Goal: Task Accomplishment & Management: Complete application form

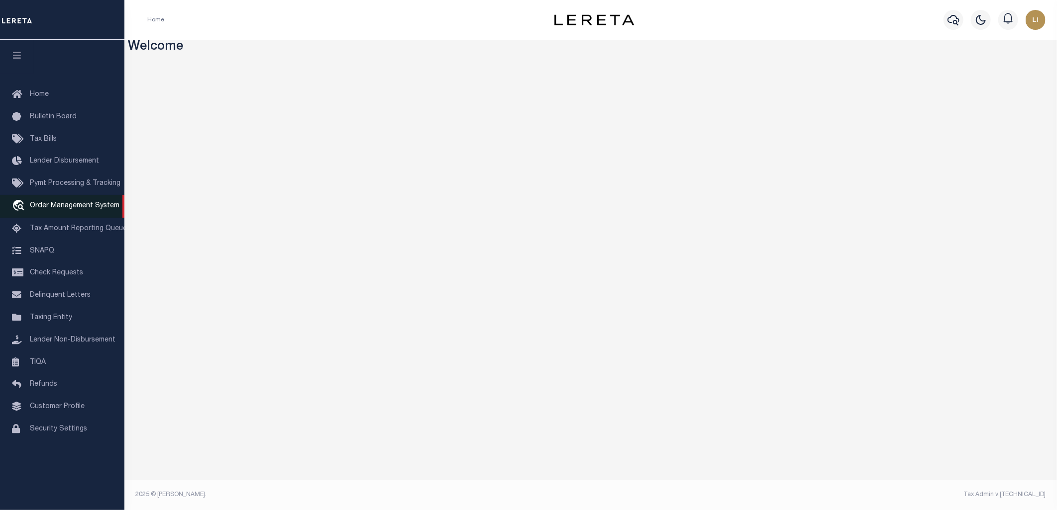
click at [31, 200] on link "travel_explore Order Management System" at bounding box center [62, 206] width 124 height 23
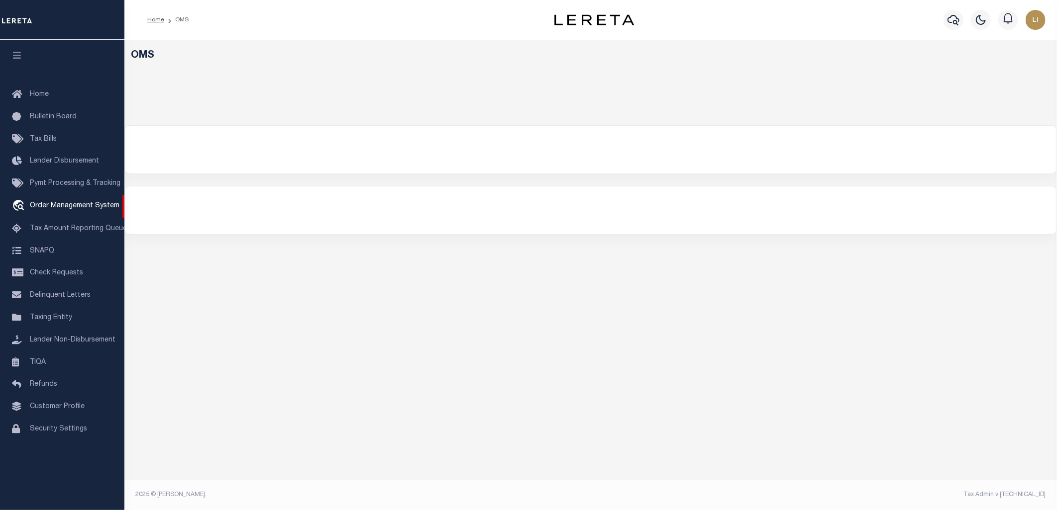
select select "200"
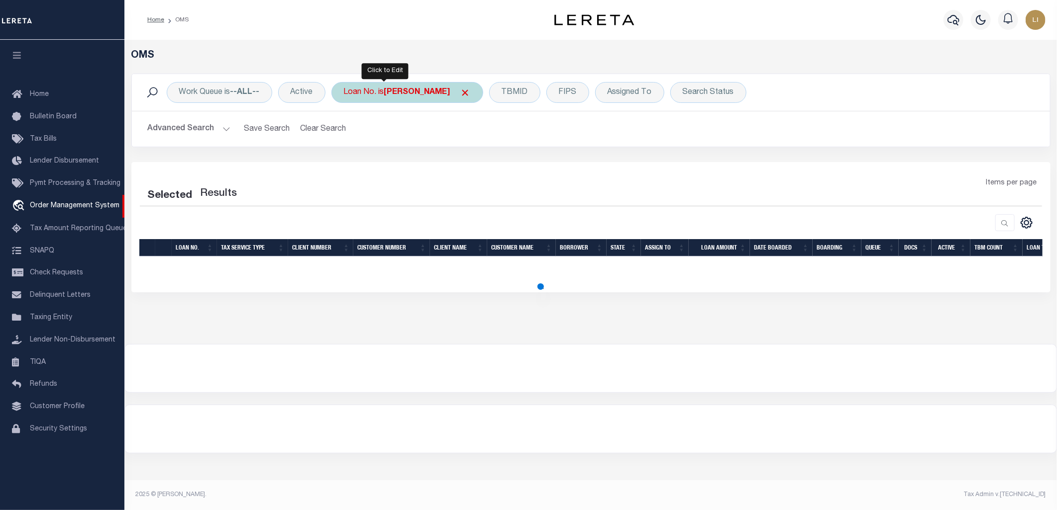
click at [366, 93] on div "Loan No. is [PERSON_NAME]" at bounding box center [407, 92] width 152 height 21
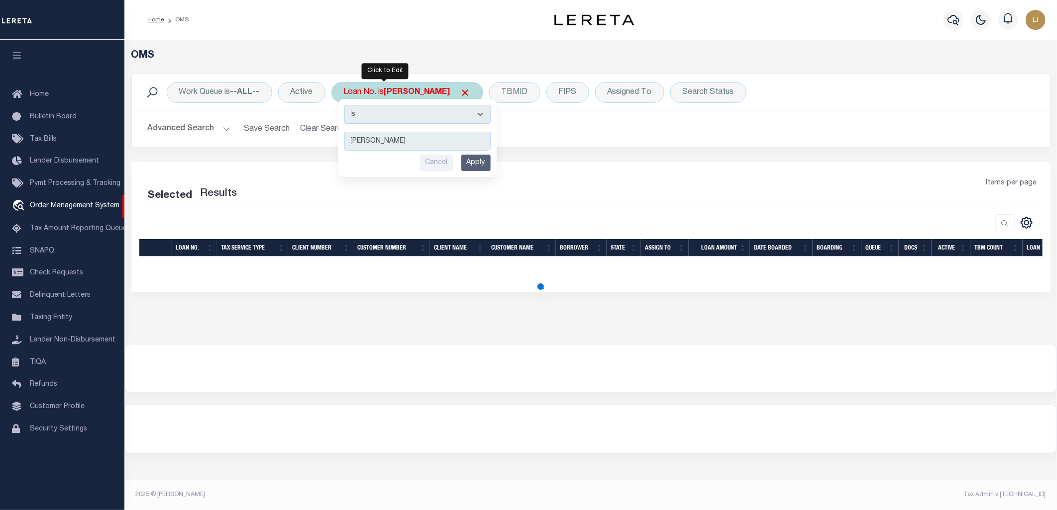
select select "200"
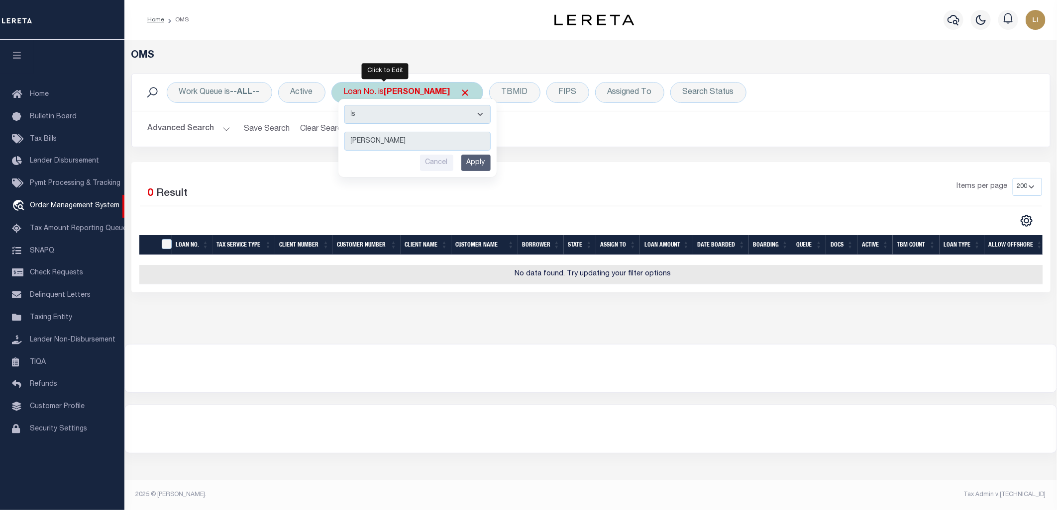
click at [376, 110] on select "Is Contains" at bounding box center [417, 114] width 146 height 19
select select "c"
click at [345, 105] on select "Is Contains" at bounding box center [417, 114] width 146 height 19
click at [486, 160] on input "Apply" at bounding box center [475, 163] width 29 height 16
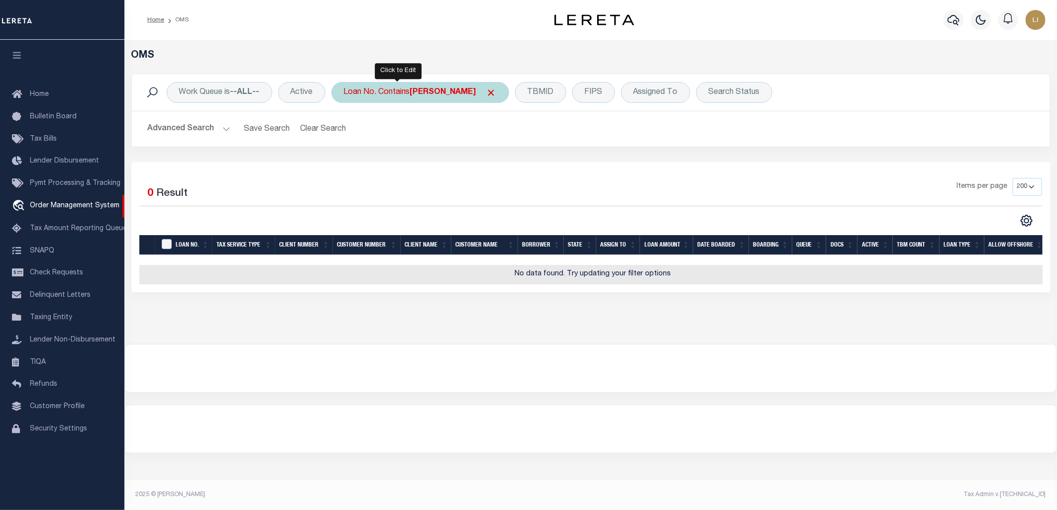
click at [378, 88] on div "Loan No. Contains [PERSON_NAME]" at bounding box center [420, 92] width 178 height 21
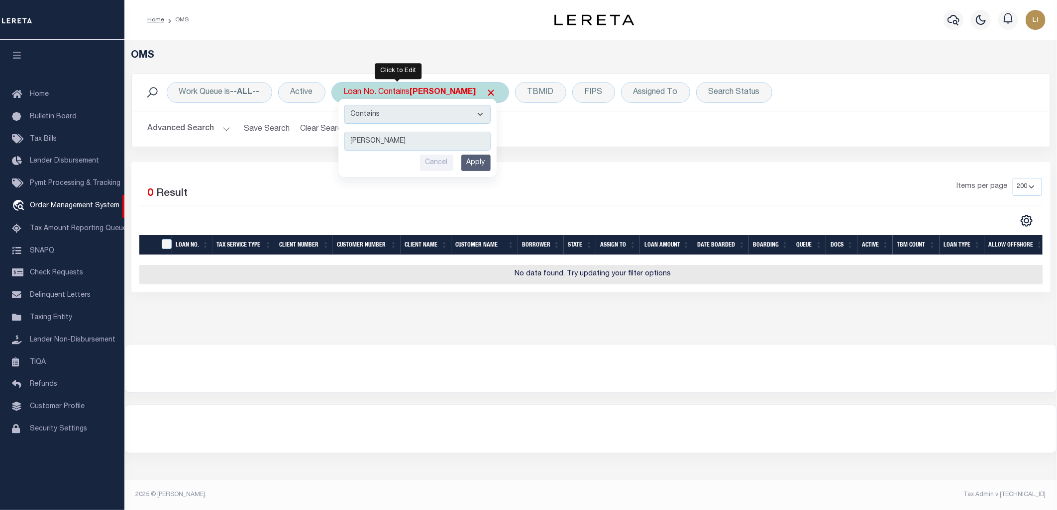
click at [472, 164] on input "Apply" at bounding box center [475, 163] width 29 height 16
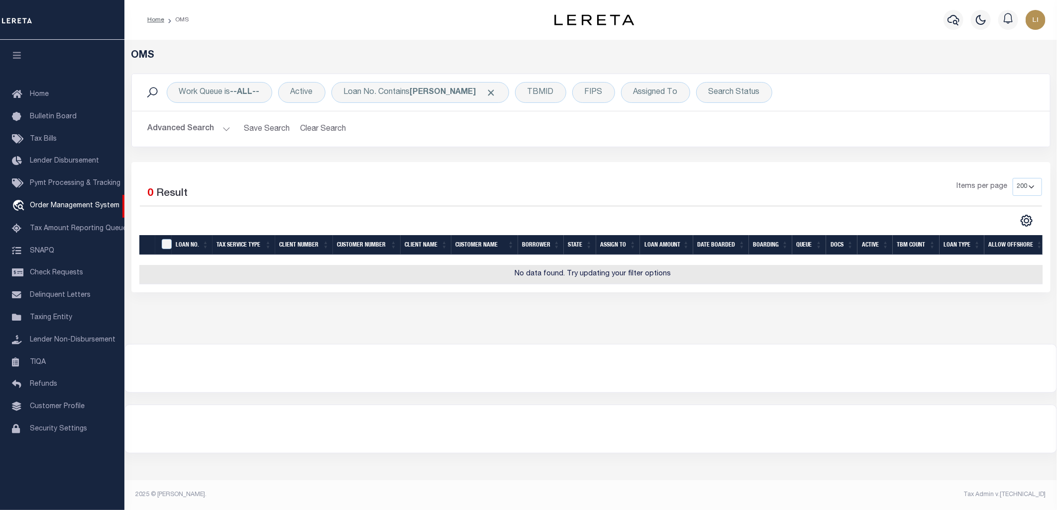
click at [211, 127] on button "Advanced Search" at bounding box center [189, 128] width 83 height 19
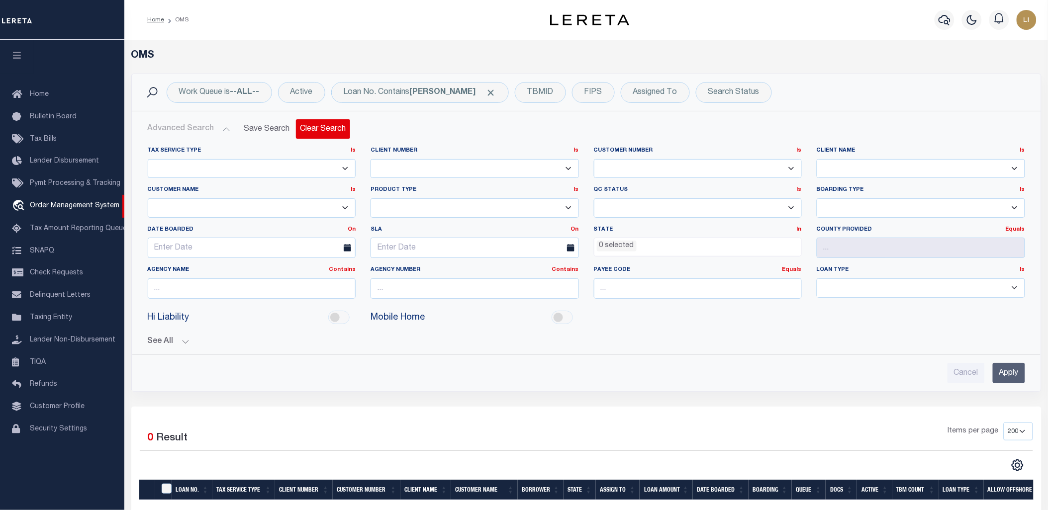
click at [329, 125] on button "Clear Search" at bounding box center [323, 128] width 54 height 19
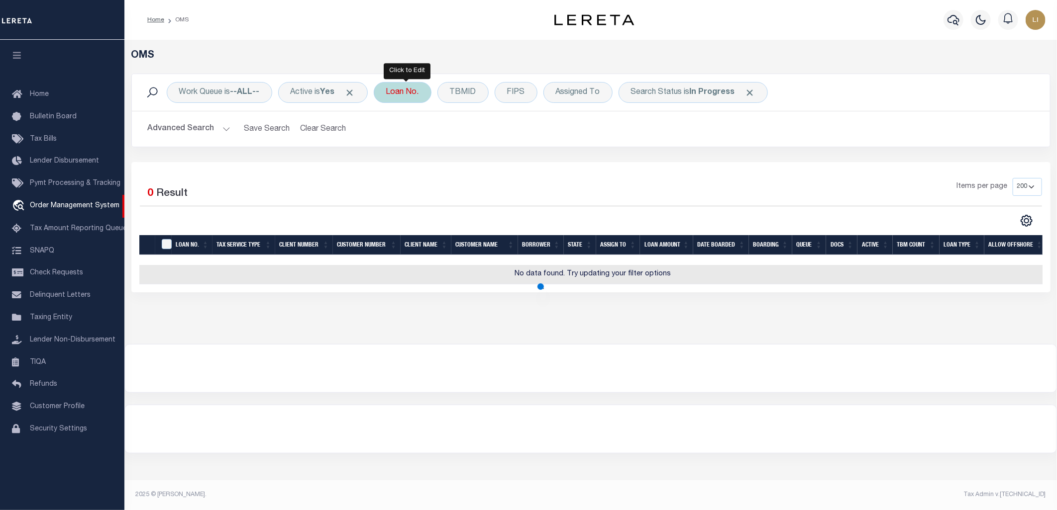
click at [390, 95] on div "Loan No." at bounding box center [403, 92] width 58 height 21
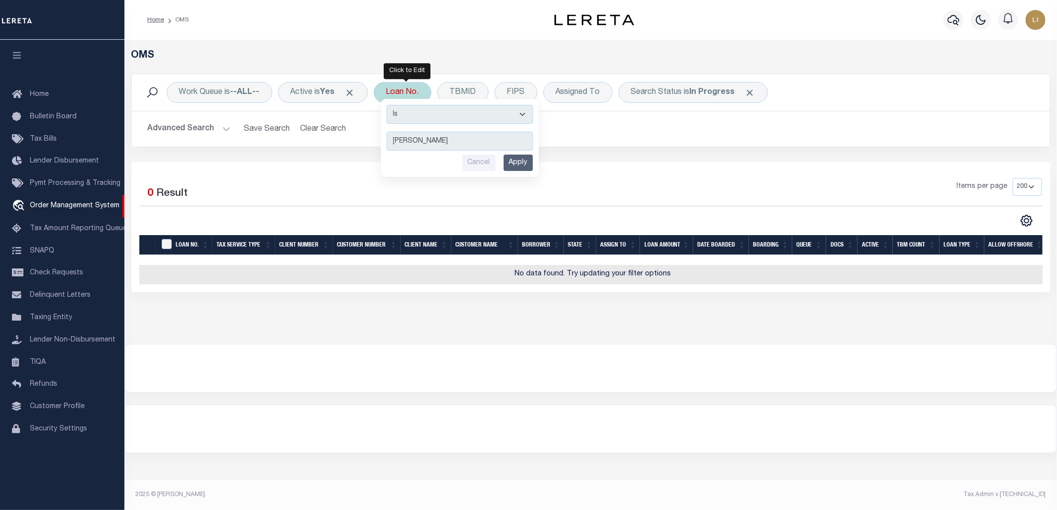
type input "[PERSON_NAME]"
click at [522, 171] on input "Apply" at bounding box center [517, 163] width 29 height 16
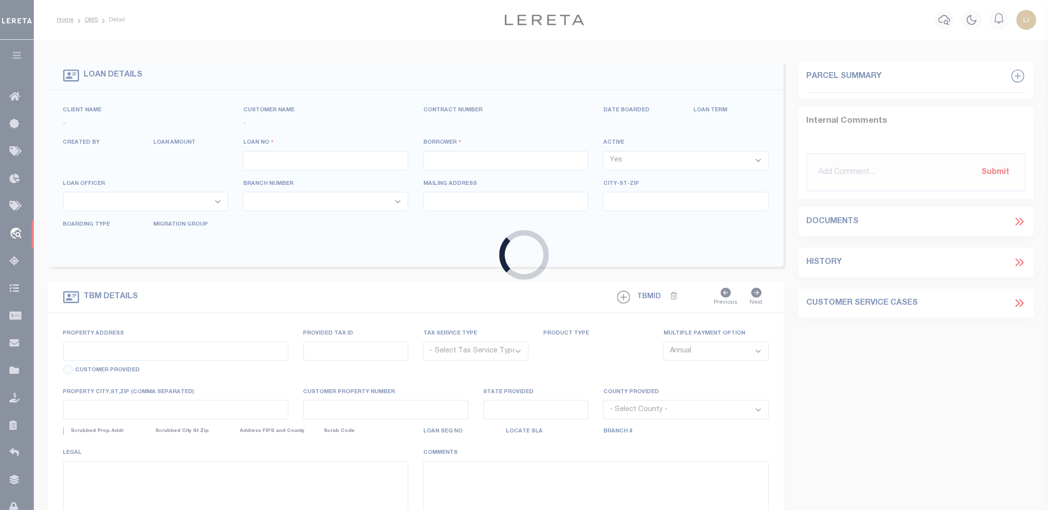
type input "3602250019109"
type input "[PERSON_NAME]"
select select
type input "[STREET_ADDRESS]"
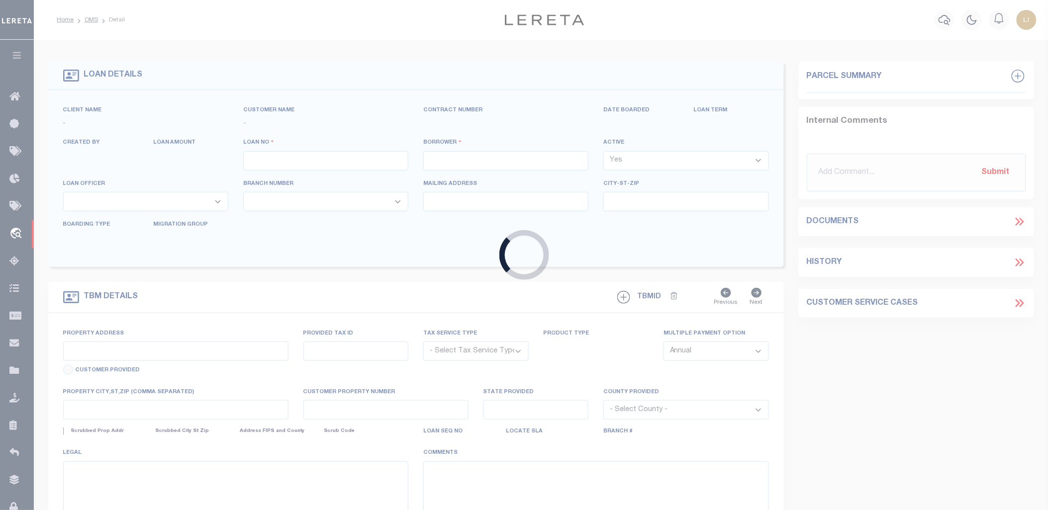
type input "[GEOGRAPHIC_DATA] MT 59714-7230"
select select "NonEscrow"
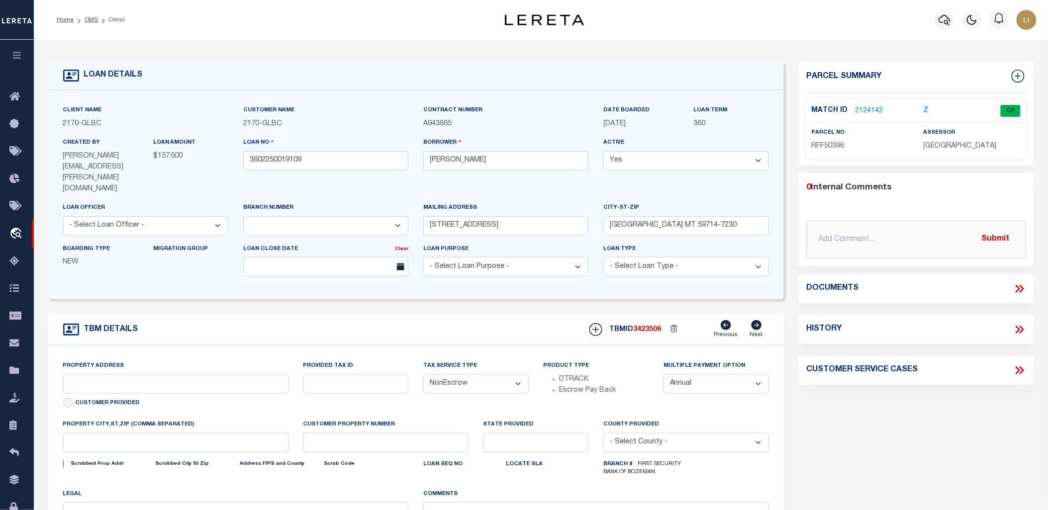
select select "4574"
type input "[STREET_ADDRESS]"
type input "00RFF50396"
select select
type input "BELGRADE MT 59714"
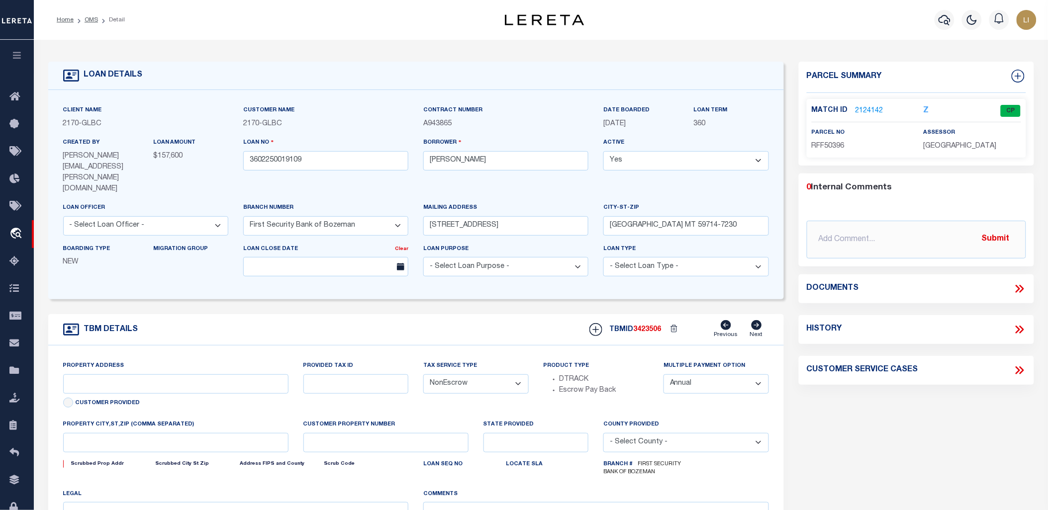
type input "MT"
select select
type textarea "Lot 7 in Block 40 of the Plat of River Rock Subdivision, The Traditions, Phases…"
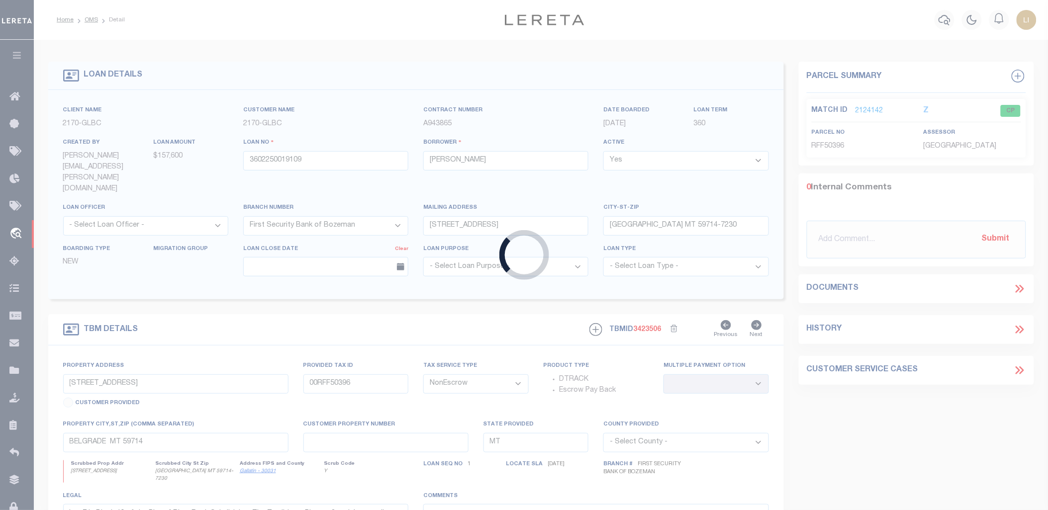
type input "[PERSON_NAME]-T0006"
type input "[PERSON_NAME]"
select select
type input "[STREET_ADDRESS]"
type input "INDEPENDENCE LA 70443-2708"
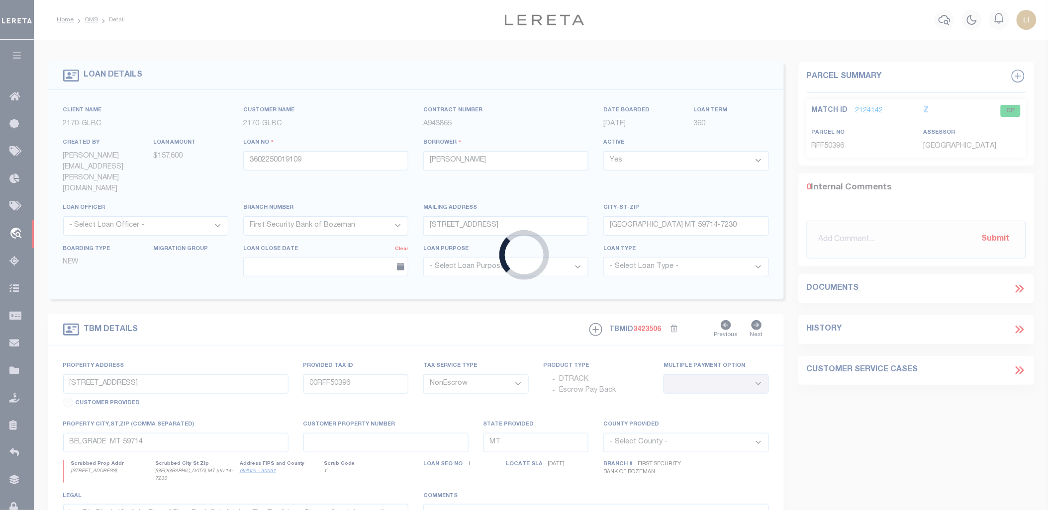
type input "[DATE]"
select select "10"
select select "Escrow"
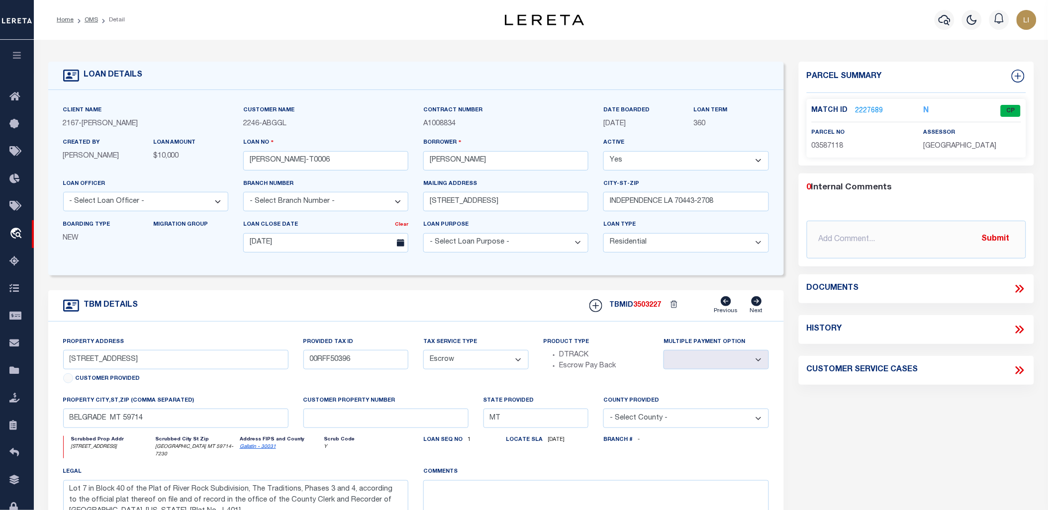
type input "[STREET_ADDRESS]"
select select
type input "INDEPENDENCE LA 70443-2708"
type input "LA"
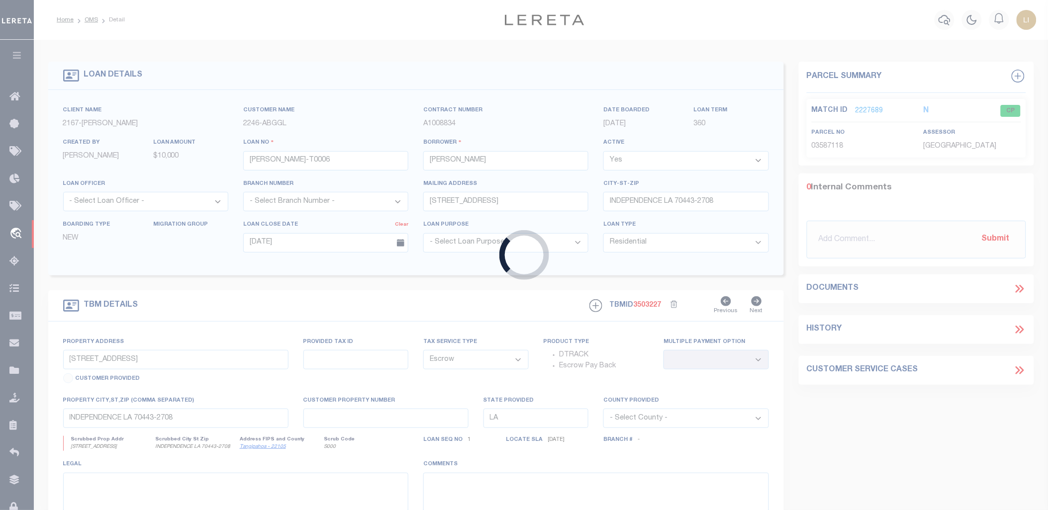
type input "[PERSON_NAME]-T0005"
select select "NonEscrow"
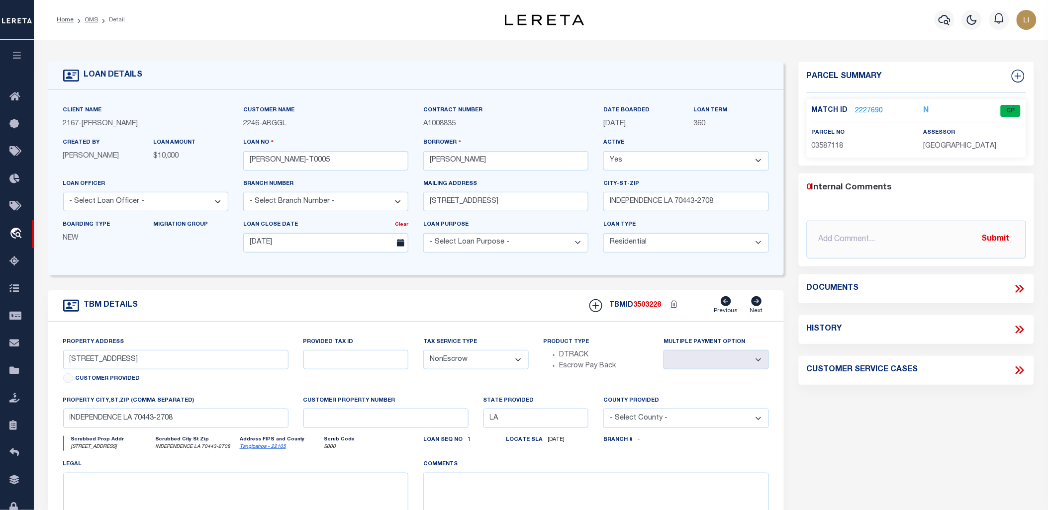
select select
